Goal: Information Seeking & Learning: Compare options

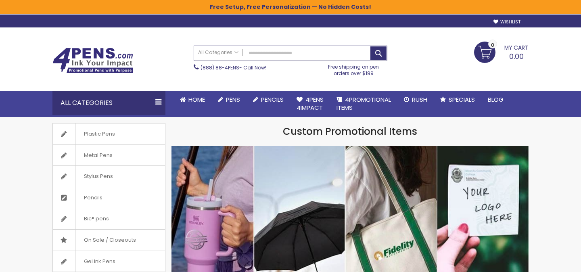
click at [294, 51] on input "Search" at bounding box center [290, 53] width 193 height 14
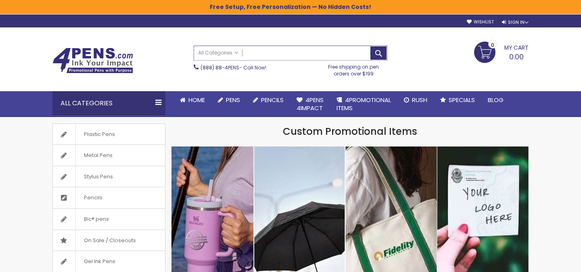
paste input "**********"
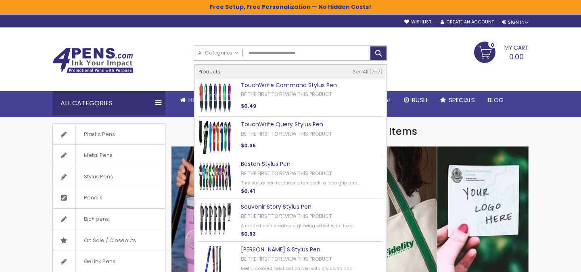
type input "**********"
click at [287, 85] on link "TouchWrite Command Stylus Pen" at bounding box center [289, 85] width 96 height 8
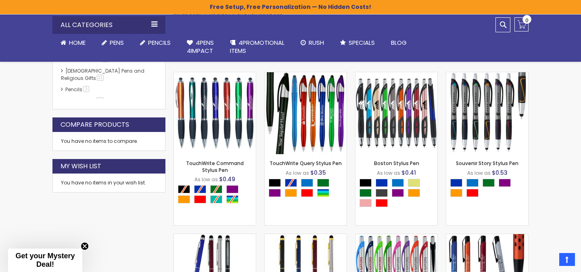
scroll to position [190, 0]
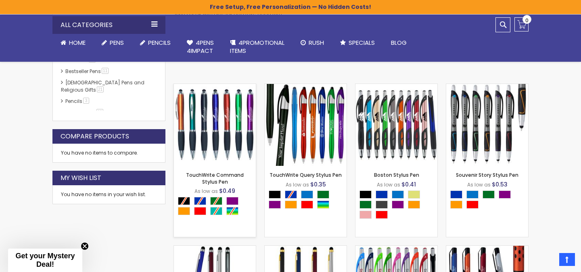
click at [241, 127] on img at bounding box center [215, 125] width 82 height 82
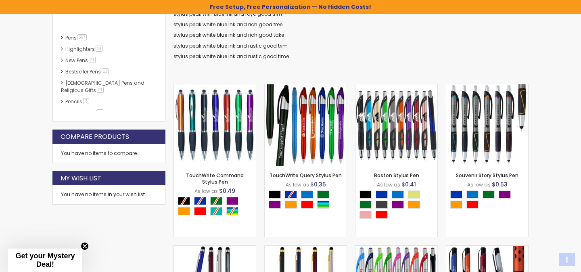
scroll to position [190, 0]
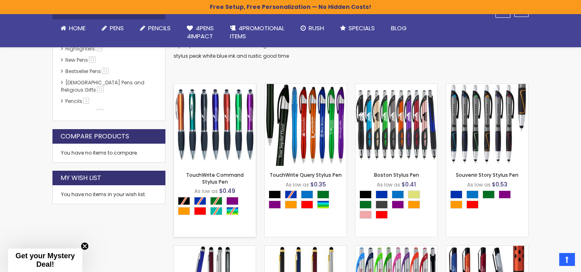
click at [222, 146] on div "- *** + Add to Cart" at bounding box center [215, 153] width 82 height 14
click at [228, 130] on img at bounding box center [215, 125] width 82 height 82
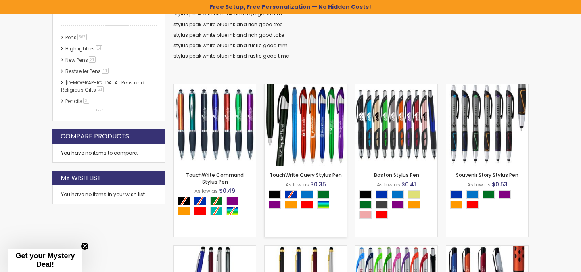
scroll to position [191, 0]
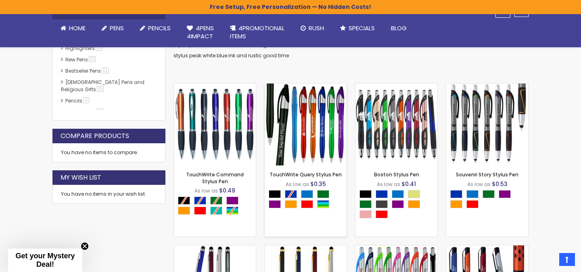
click at [311, 139] on img at bounding box center [306, 125] width 82 height 82
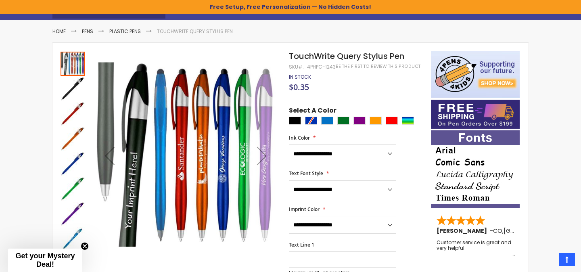
scroll to position [103, 0]
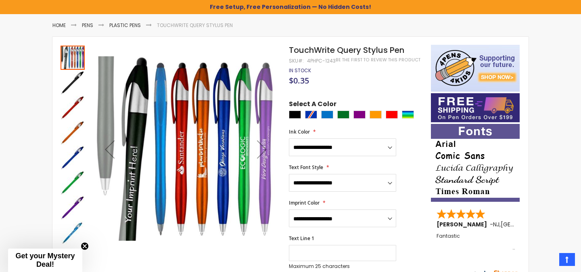
scroll to position [103, 0]
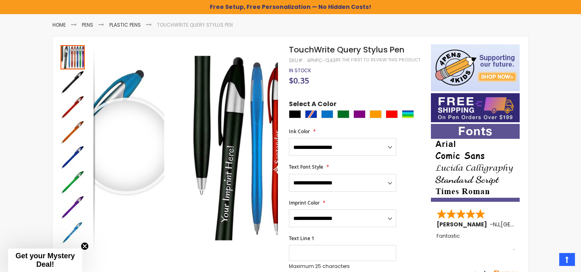
drag, startPoint x: 114, startPoint y: 57, endPoint x: 126, endPoint y: 146, distance: 89.6
click at [126, 146] on div at bounding box center [198, 148] width 209 height 209
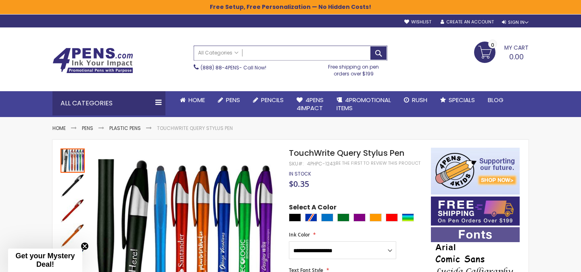
click at [295, 58] on input "Search" at bounding box center [290, 53] width 193 height 14
paste input "**********"
drag, startPoint x: 282, startPoint y: 53, endPoint x: 308, endPoint y: 54, distance: 25.4
click at [308, 54] on input "**********" at bounding box center [290, 53] width 193 height 14
type input "**********"
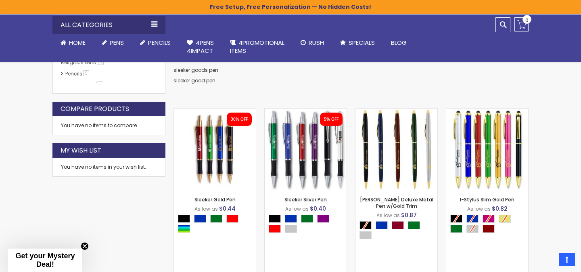
scroll to position [225, 0]
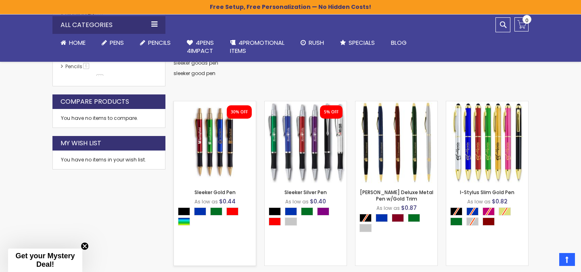
click at [210, 150] on img at bounding box center [215, 142] width 82 height 82
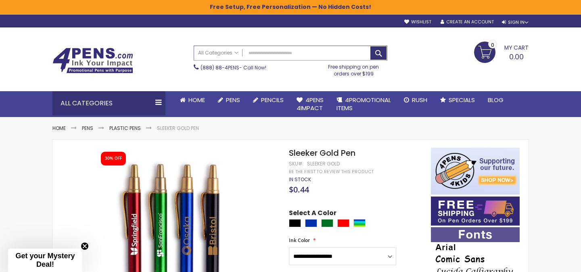
click at [283, 56] on input "Search" at bounding box center [290, 53] width 193 height 14
paste input "**********"
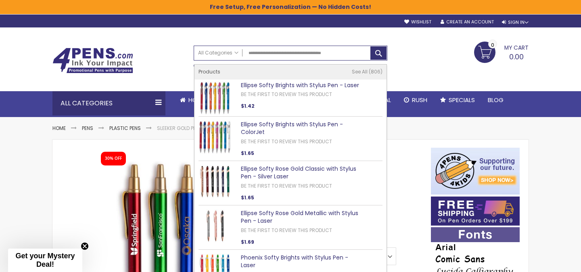
click at [285, 84] on link "Ellipse Softy Brights with Stylus Pen - Laser" at bounding box center [300, 85] width 118 height 8
type input "**********"
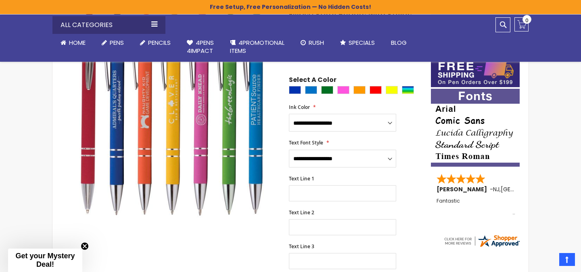
scroll to position [140, 0]
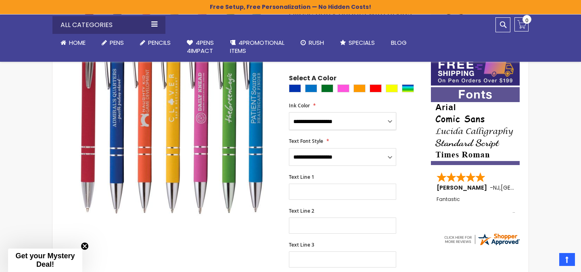
click at [322, 125] on select "**********" at bounding box center [342, 121] width 107 height 18
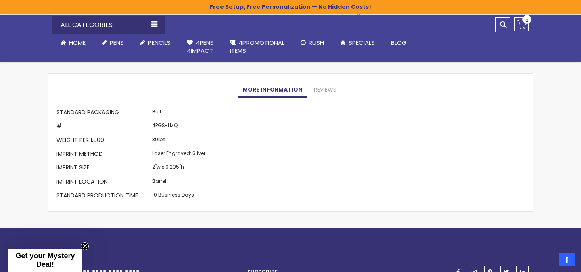
scroll to position [710, 0]
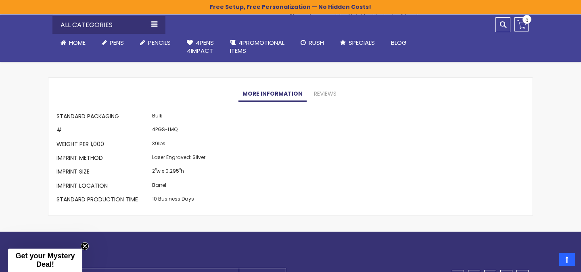
click at [172, 124] on td "4PGS-LMQ" at bounding box center [178, 131] width 57 height 14
copy td "LMQ"
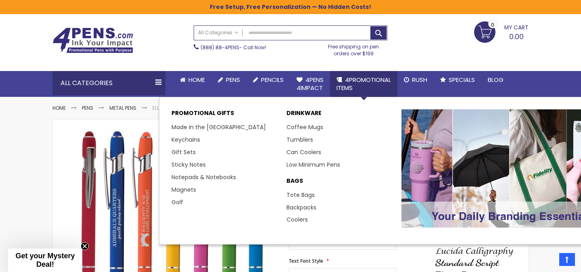
scroll to position [0, 0]
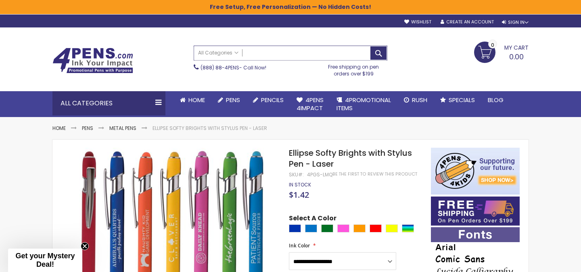
click at [270, 52] on input "Search" at bounding box center [290, 53] width 193 height 14
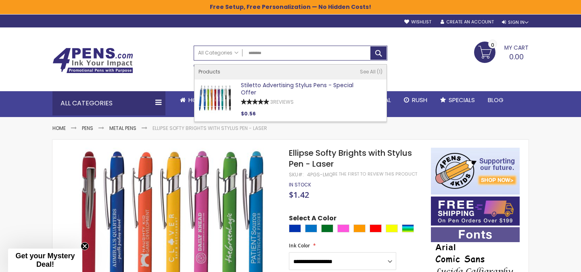
click at [273, 85] on link "Stiletto Advertising Stylus Pens - Special Offer" at bounding box center [297, 89] width 113 height 16
type input "********"
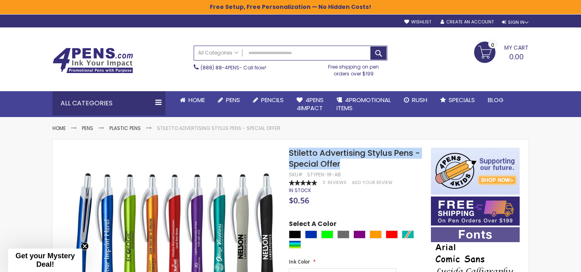
drag, startPoint x: 290, startPoint y: 152, endPoint x: 346, endPoint y: 167, distance: 57.6
click at [346, 167] on h1 "Stiletto Advertising Stylus Pens - Special Offer" at bounding box center [356, 159] width 134 height 22
copy span "Stiletto Advertising Stylus Pens - Special Offer"
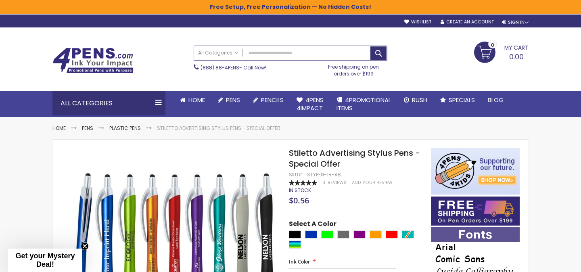
click at [343, 164] on h1 "Stiletto Advertising Stylus Pens - Special Offer" at bounding box center [356, 159] width 134 height 22
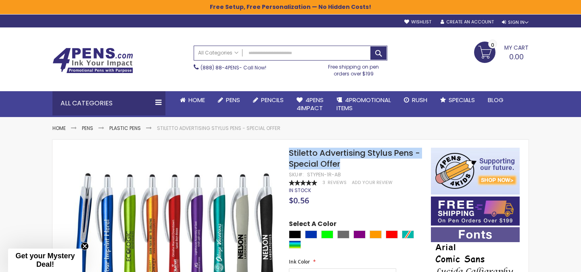
drag, startPoint x: 347, startPoint y: 164, endPoint x: 291, endPoint y: 155, distance: 57.3
click at [291, 155] on h1 "Stiletto Advertising Stylus Pens - Special Offer" at bounding box center [356, 159] width 134 height 22
copy span "Stiletto Advertising Stylus Pens - Special Offer"
drag, startPoint x: 345, startPoint y: 175, endPoint x: 288, endPoint y: 175, distance: 57.3
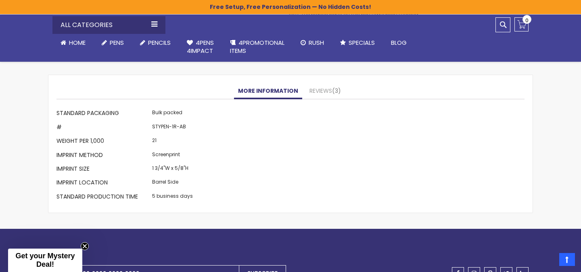
scroll to position [796, 0]
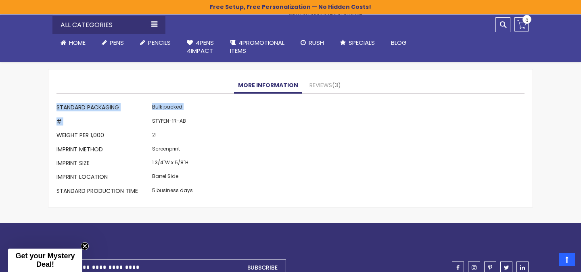
drag, startPoint x: 150, startPoint y: 121, endPoint x: 222, endPoint y: 120, distance: 72.6
click at [222, 120] on div "More Information Standard Packaging Bulk packed # STYPEN-1R-AB Weight per 1,000…" at bounding box center [290, 150] width 468 height 97
click at [170, 126] on td "STYPEN-1R-AB" at bounding box center [172, 122] width 45 height 14
drag, startPoint x: 187, startPoint y: 121, endPoint x: 153, endPoint y: 121, distance: 34.3
click at [153, 121] on td "STYPEN-1R-AB" at bounding box center [172, 122] width 45 height 14
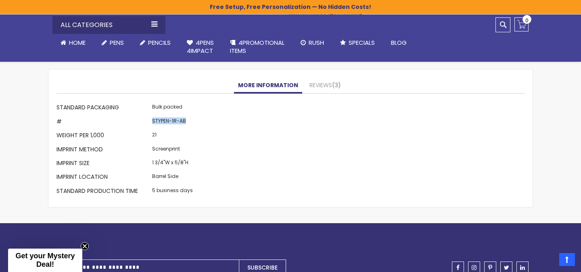
copy td "STYPEN-1R-AB"
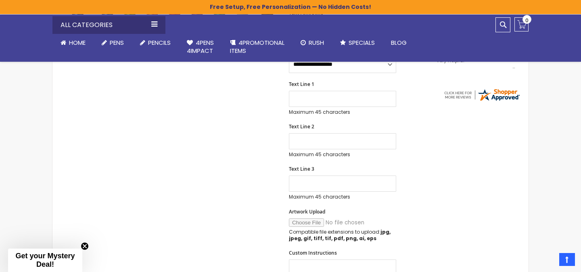
scroll to position [0, 0]
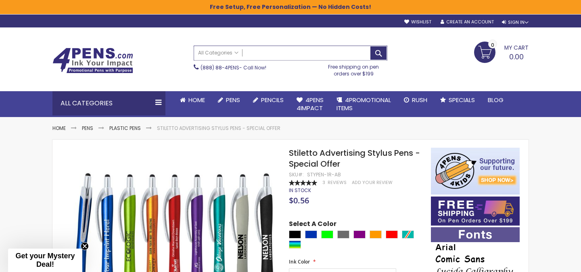
click at [266, 58] on input "Search" at bounding box center [290, 53] width 193 height 14
paste input "**********"
type input "**********"
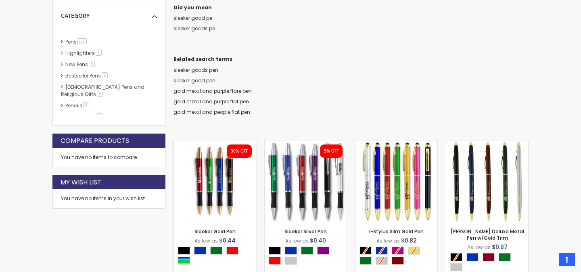
scroll to position [186, 0]
click at [220, 176] on img at bounding box center [215, 181] width 82 height 82
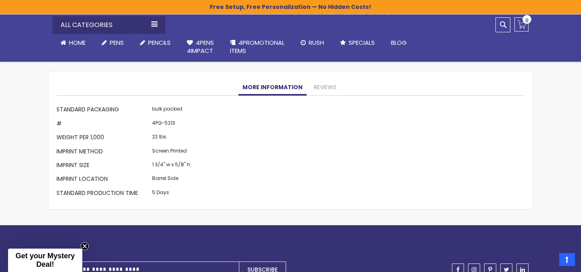
scroll to position [725, 0]
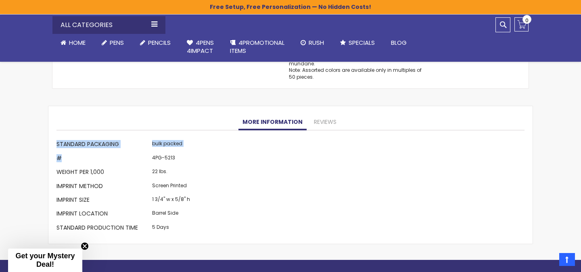
drag, startPoint x: 147, startPoint y: 153, endPoint x: 205, endPoint y: 151, distance: 57.3
click at [205, 151] on div "More Information Standard Packaging bulk packed # 4PG-5213 Weight per 1,000 22 …" at bounding box center [290, 186] width 468 height 97
click at [171, 154] on td "4PG-5213" at bounding box center [171, 159] width 42 height 14
drag, startPoint x: 152, startPoint y: 152, endPoint x: 189, endPoint y: 151, distance: 36.7
click at [189, 152] on td "4PG-5213" at bounding box center [171, 159] width 42 height 14
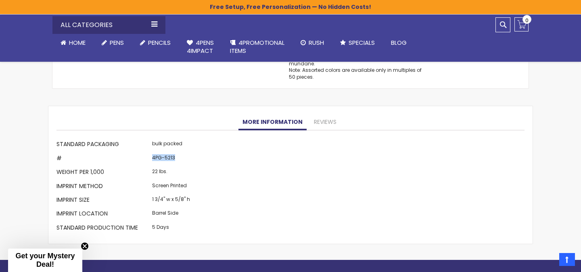
copy td "4PG-5213"
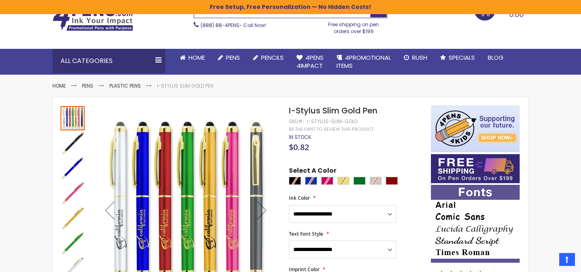
scroll to position [49, 0]
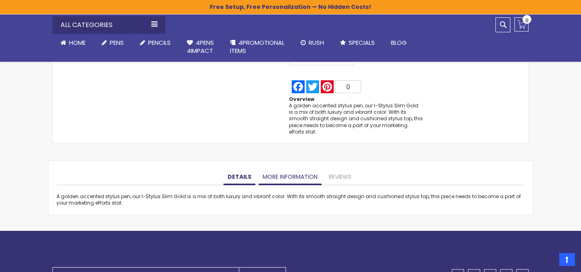
click at [285, 174] on link "More Information" at bounding box center [290, 177] width 63 height 16
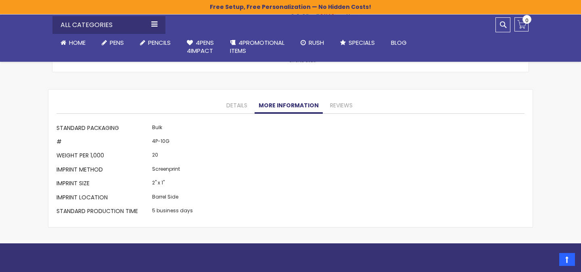
scroll to position [705, 0]
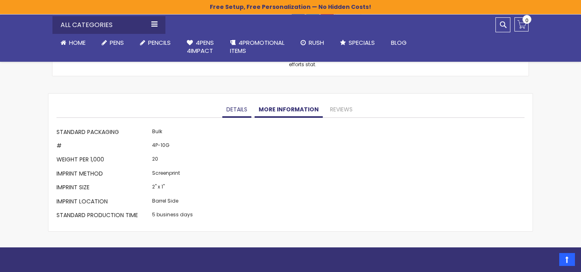
click at [237, 102] on link "Details" at bounding box center [236, 110] width 29 height 16
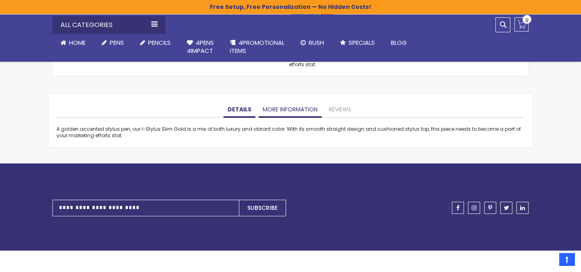
click at [282, 105] on link "More Information" at bounding box center [290, 110] width 63 height 16
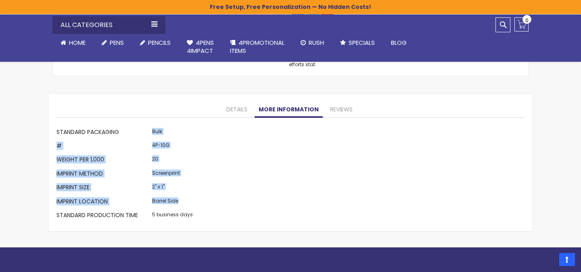
drag, startPoint x: 151, startPoint y: 125, endPoint x: 180, endPoint y: 201, distance: 81.5
click at [180, 201] on tbody "Standard Packaging Bulk # 4P-10G Weight per 1,000 20 Imprint Method Screenprint…" at bounding box center [125, 174] width 138 height 97
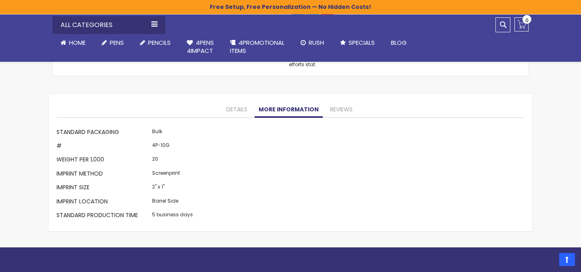
click at [207, 193] on div "More Information Standard Packaging Bulk # 4P-10G Weight per 1,000 20 Imprint M…" at bounding box center [290, 174] width 468 height 97
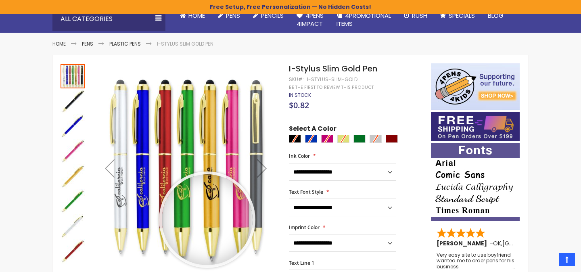
scroll to position [21, 0]
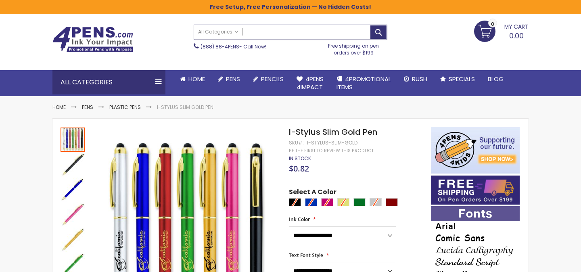
click at [270, 34] on input "Search" at bounding box center [290, 32] width 193 height 14
type input "*"
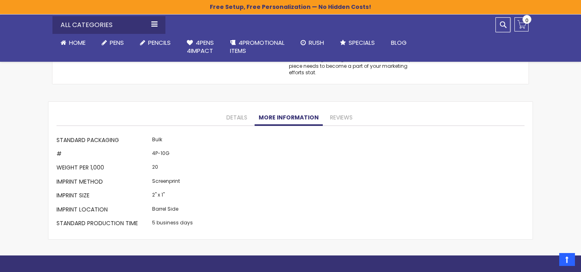
scroll to position [715, 0]
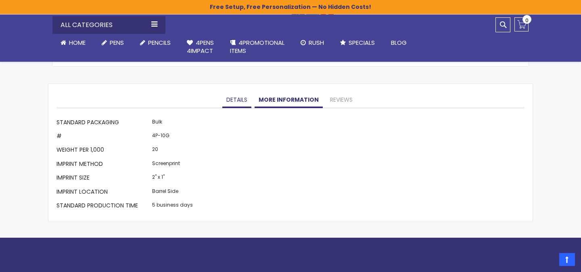
click at [239, 92] on link "Details" at bounding box center [236, 100] width 29 height 16
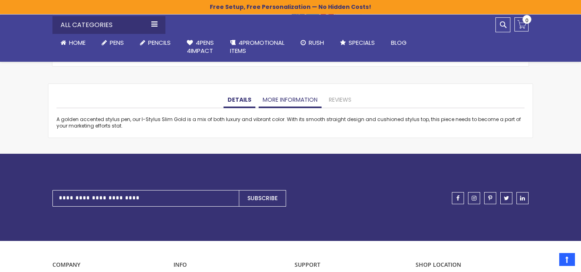
click at [277, 94] on link "More Information" at bounding box center [290, 100] width 63 height 16
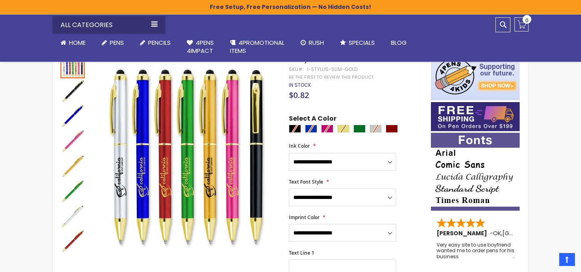
scroll to position [0, 0]
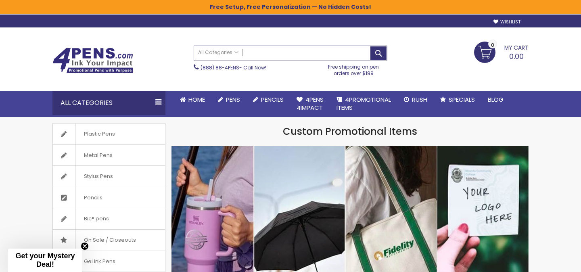
click at [264, 52] on input "Search" at bounding box center [290, 53] width 193 height 14
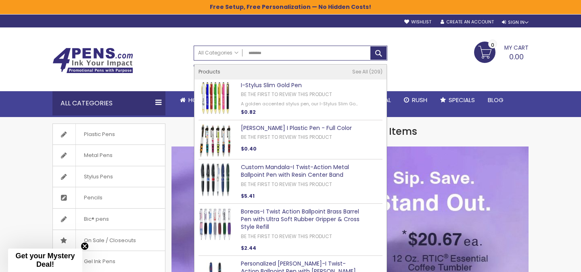
type input "********"
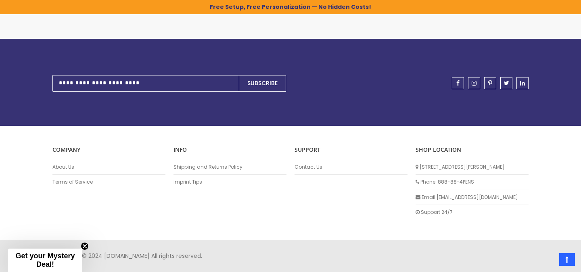
scroll to position [745, 0]
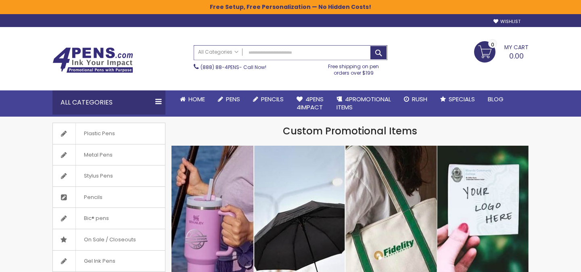
click at [302, 52] on input "Search" at bounding box center [290, 53] width 193 height 14
paste input "**********"
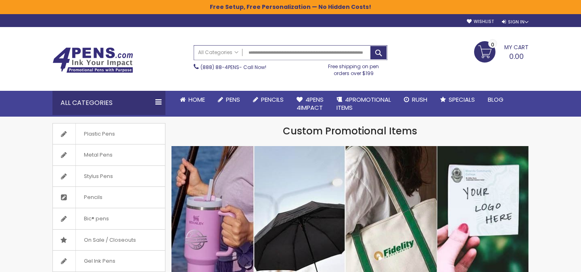
scroll to position [0, 28]
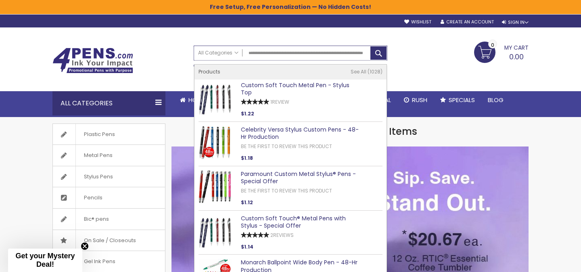
drag, startPoint x: 333, startPoint y: 53, endPoint x: 388, endPoint y: 53, distance: 55.7
click at [388, 53] on div "Search All Categories All Categories Pens Plastic Pens Metal Pens Grip Pens Las…" at bounding box center [291, 61] width 202 height 39
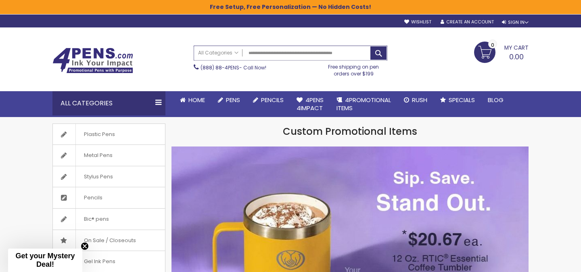
scroll to position [0, 0]
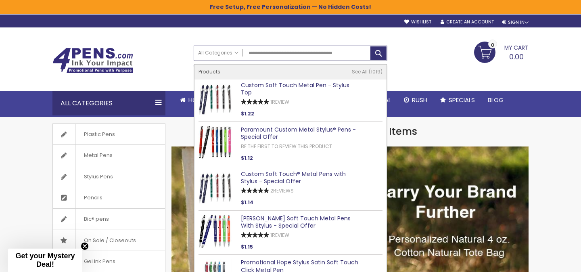
type input "**********"
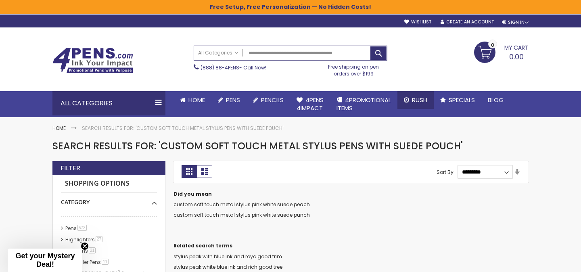
click at [419, 97] on span "Rush" at bounding box center [419, 100] width 15 height 8
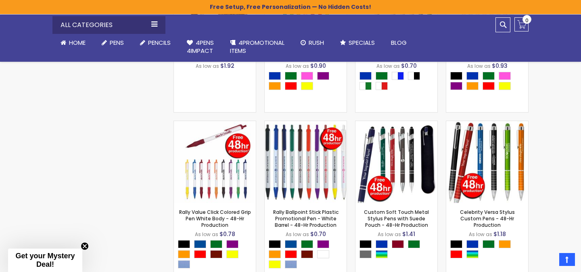
scroll to position [668, 0]
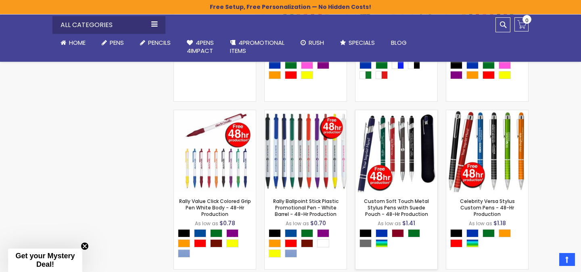
click at [405, 155] on img at bounding box center [397, 151] width 82 height 82
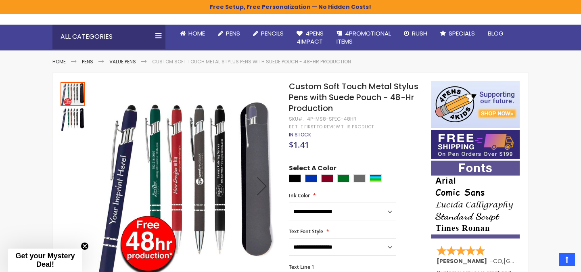
scroll to position [71, 0]
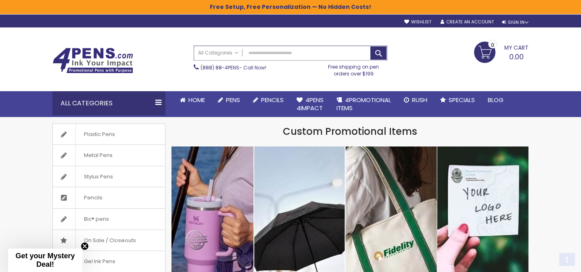
click at [272, 55] on input "Search" at bounding box center [290, 53] width 193 height 14
paste input "**********"
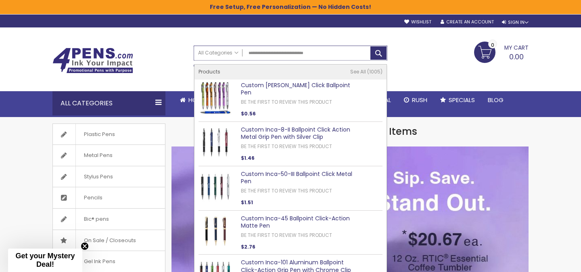
type input "**********"
click at [274, 84] on link "Custom [PERSON_NAME] Click Ballpoint Pen" at bounding box center [295, 89] width 109 height 16
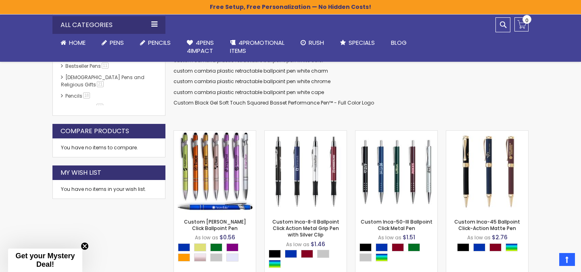
scroll to position [206, 0]
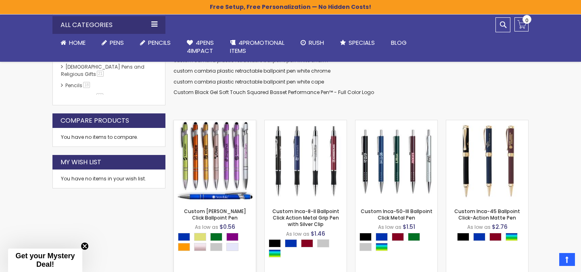
click at [230, 141] on img at bounding box center [215, 161] width 82 height 82
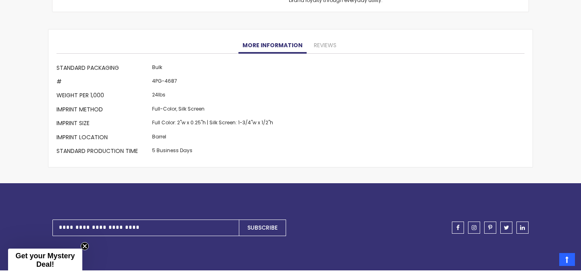
scroll to position [844, 0]
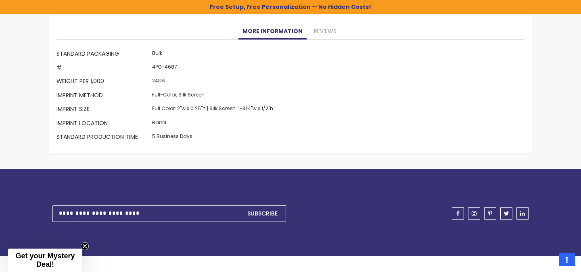
click at [168, 67] on td "4PG-4687" at bounding box center [212, 69] width 125 height 14
copy td "4687"
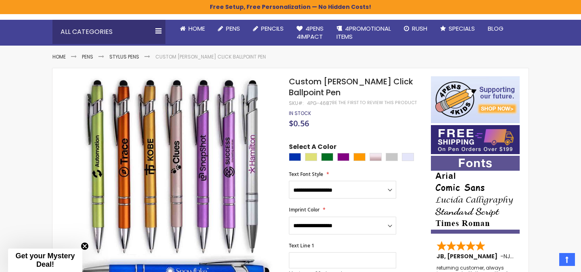
scroll to position [72, 0]
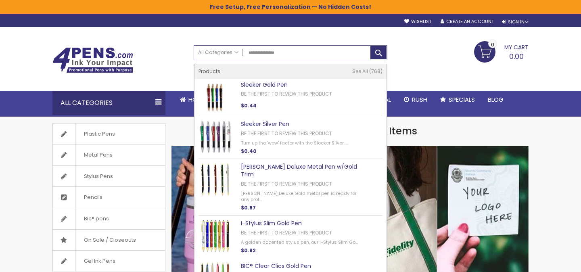
type input "**********"
click at [252, 85] on link "Sleeker Gold Pen" at bounding box center [264, 85] width 47 height 8
